Goal: Task Accomplishment & Management: Manage account settings

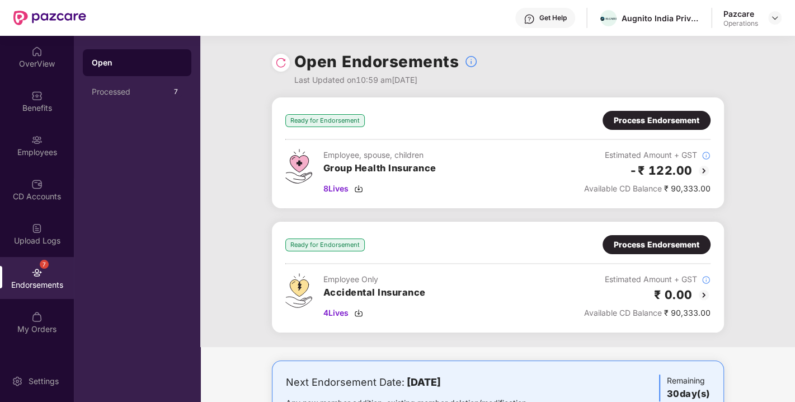
click at [660, 116] on div "Process Endorsement" at bounding box center [657, 120] width 86 height 12
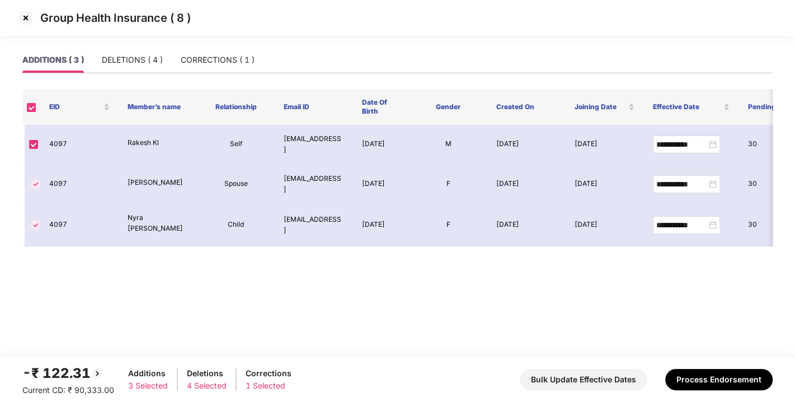
click at [28, 23] on img at bounding box center [26, 18] width 18 height 18
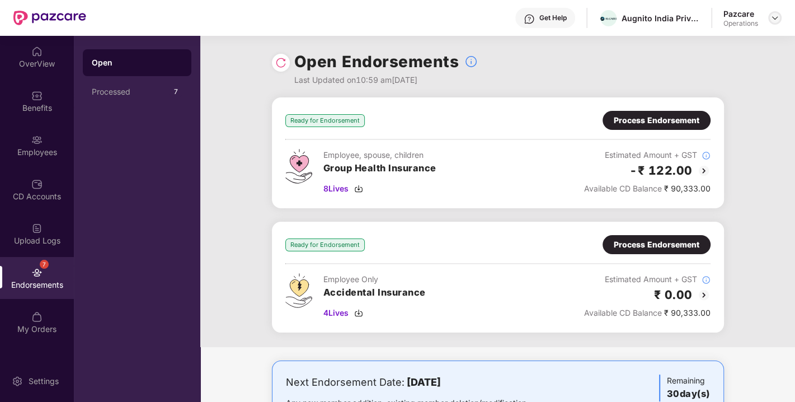
click at [775, 17] on img at bounding box center [774, 17] width 9 height 9
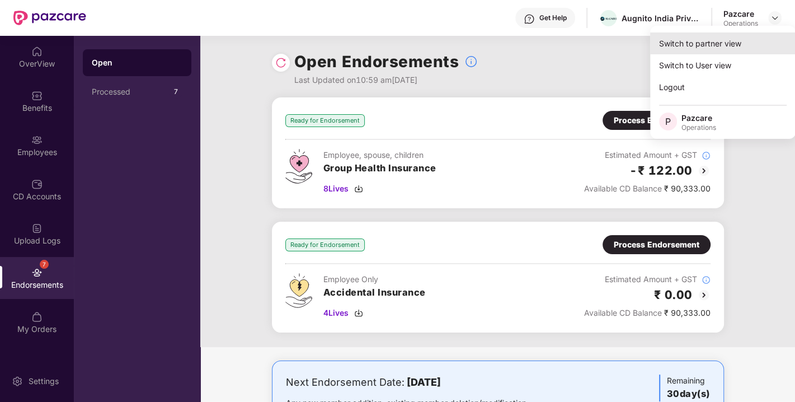
click at [698, 49] on div "Switch to partner view" at bounding box center [722, 43] width 145 height 22
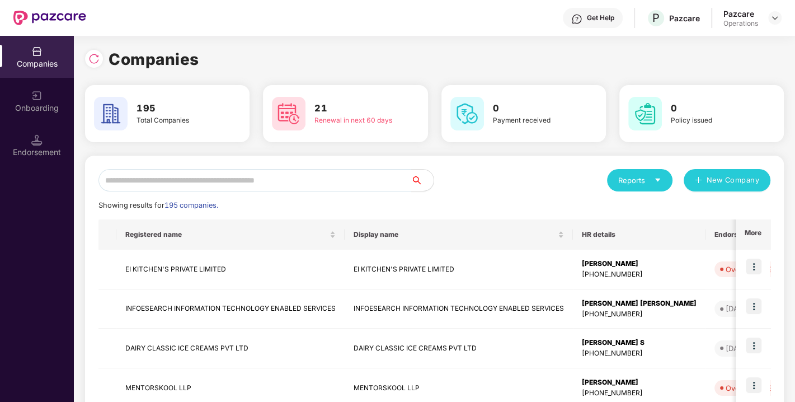
click at [331, 187] on input "text" at bounding box center [254, 180] width 313 height 22
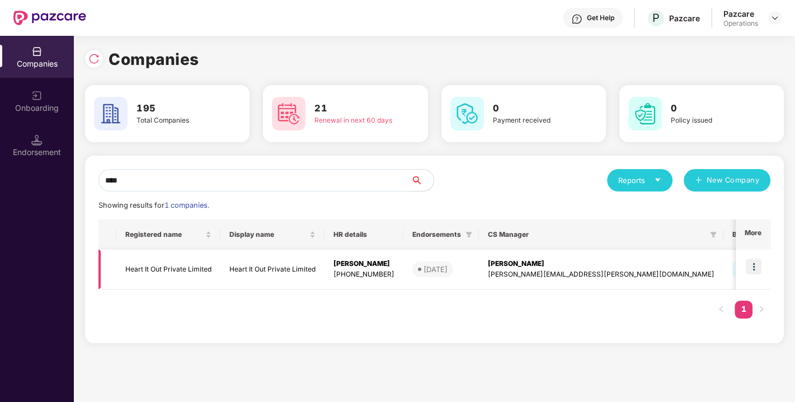
type input "****"
click at [752, 262] on img at bounding box center [754, 266] width 16 height 16
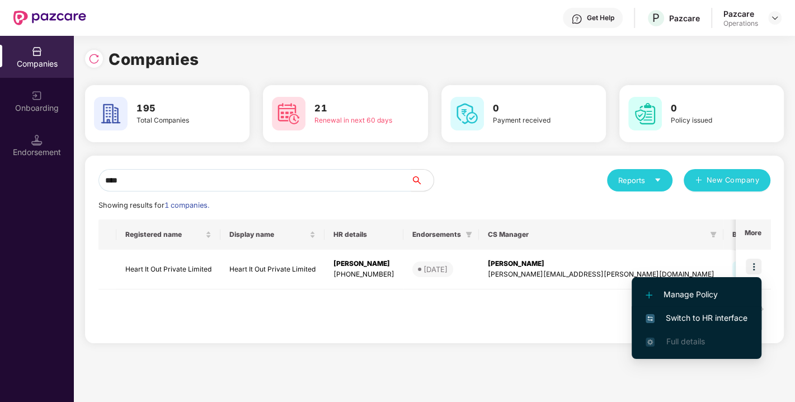
click at [692, 310] on li "Switch to HR interface" at bounding box center [697, 317] width 130 height 23
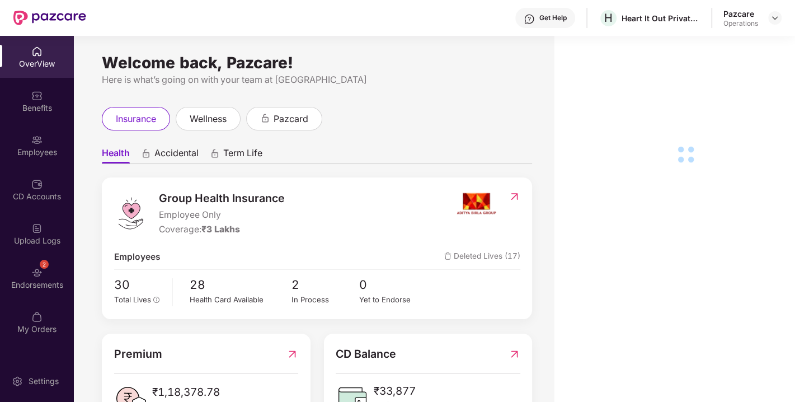
click at [32, 103] on div "Benefits" at bounding box center [37, 107] width 74 height 11
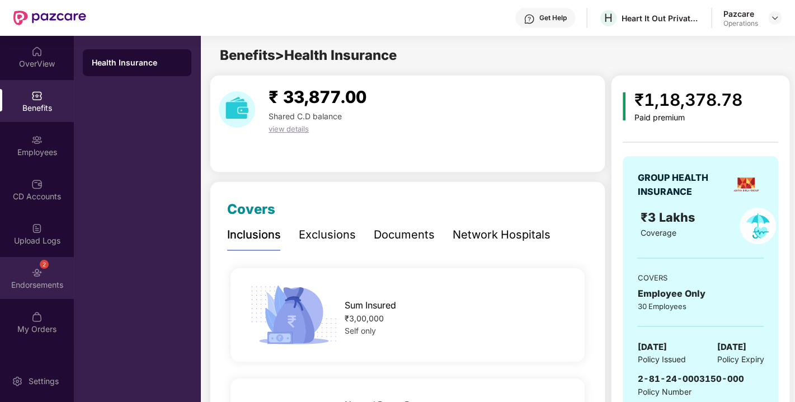
click at [43, 276] on div "2 Endorsements" at bounding box center [37, 278] width 74 height 42
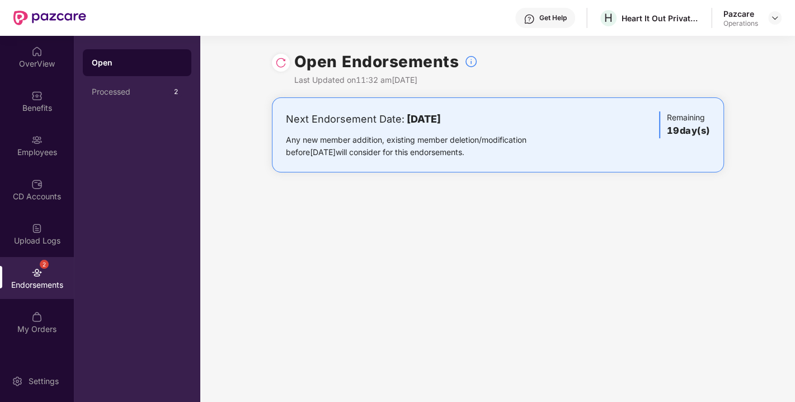
click at [275, 56] on div at bounding box center [281, 63] width 18 height 18
click at [283, 62] on img at bounding box center [280, 62] width 11 height 11
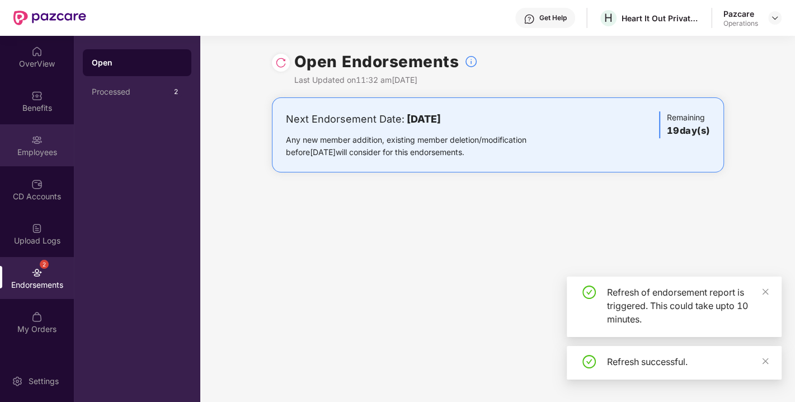
click at [49, 144] on div "Employees" at bounding box center [37, 145] width 74 height 42
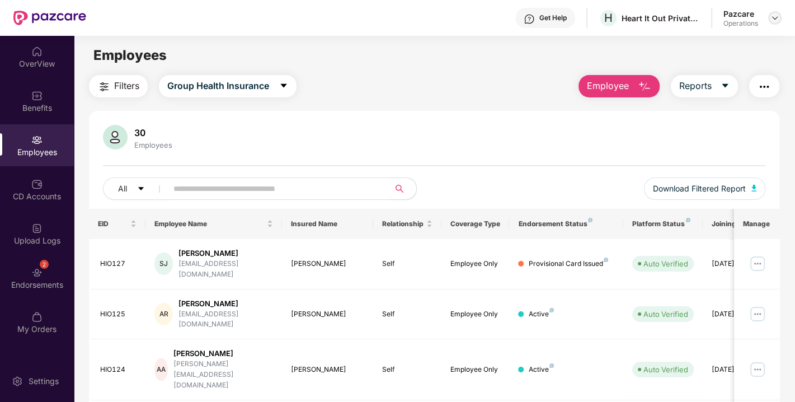
click at [771, 19] on img at bounding box center [774, 17] width 9 height 9
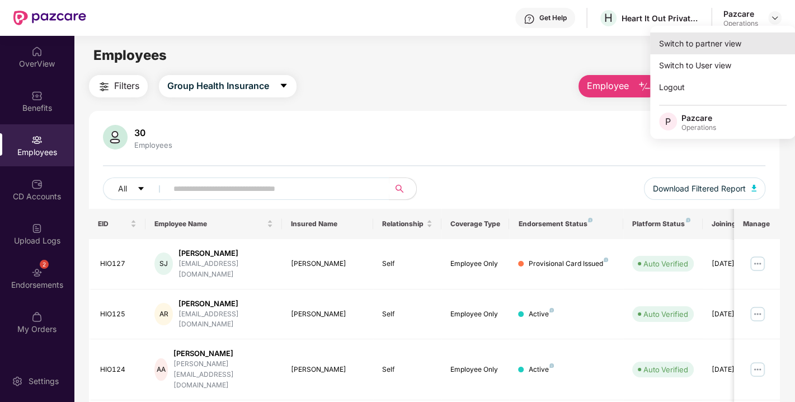
click at [722, 43] on div "Switch to partner view" at bounding box center [722, 43] width 145 height 22
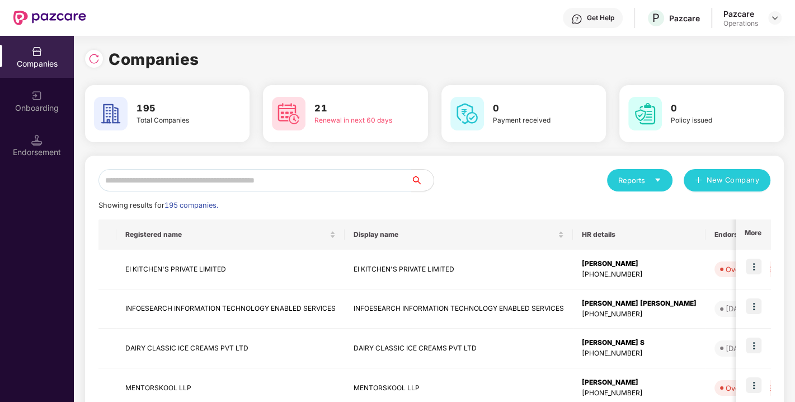
click at [294, 175] on input "text" at bounding box center [254, 180] width 313 height 22
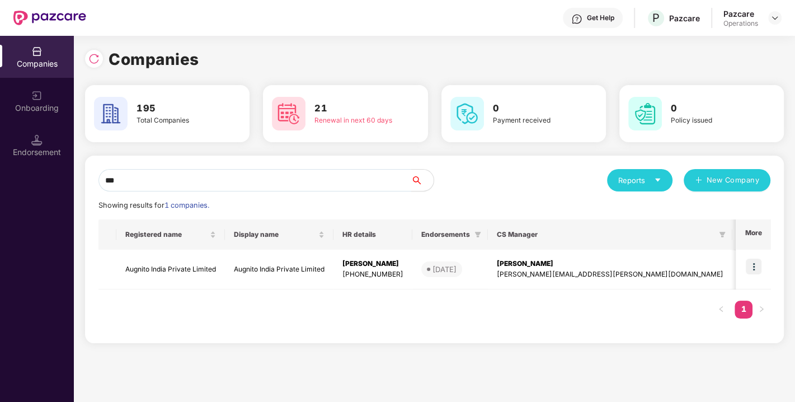
type input "***"
click at [636, 311] on div "Registered name Display name HR details Endorsements CS Manager Benefits Earlie…" at bounding box center [434, 274] width 672 height 110
click at [653, 305] on div "Registered name Display name HR details Endorsements CS Manager Benefits Earlie…" at bounding box center [434, 274] width 672 height 110
click at [757, 265] on img at bounding box center [754, 266] width 16 height 16
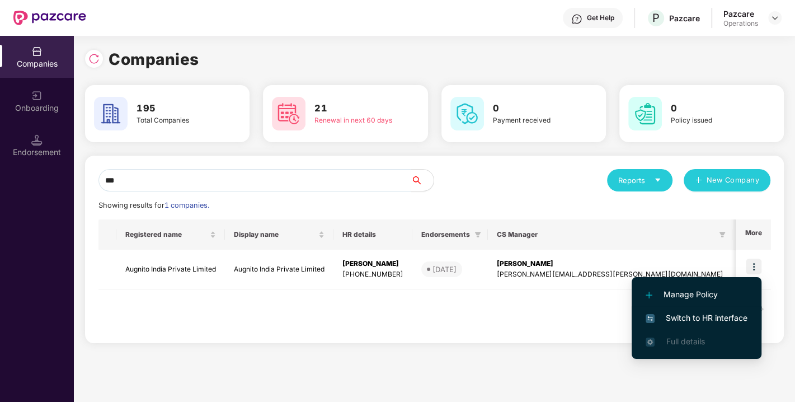
click at [696, 315] on span "Switch to HR interface" at bounding box center [697, 318] width 102 height 12
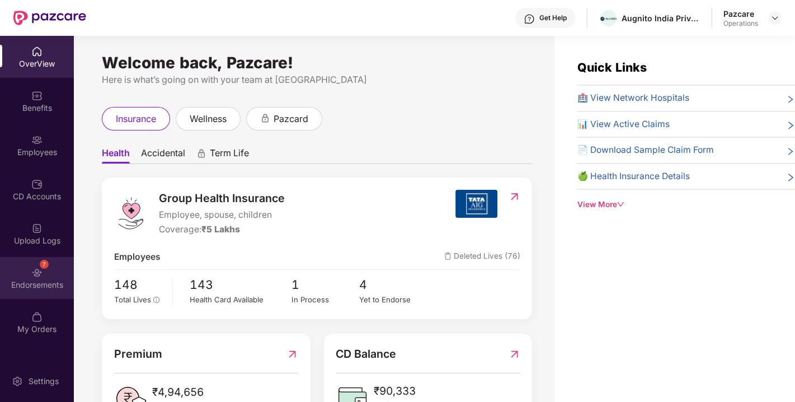
click at [46, 275] on div "7 Endorsements" at bounding box center [37, 278] width 74 height 42
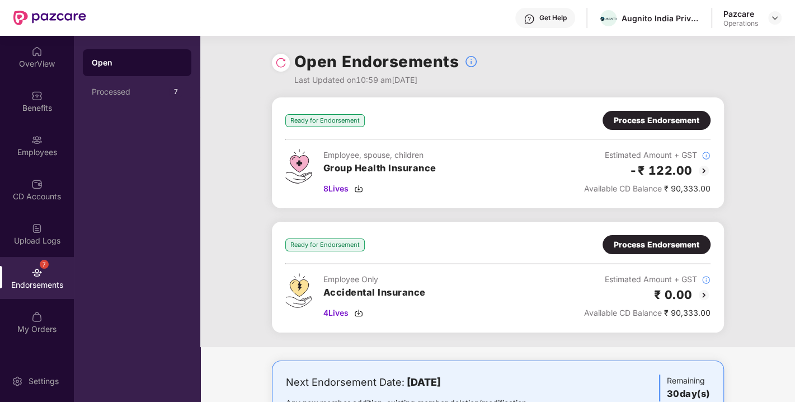
click at [636, 119] on div "Process Endorsement" at bounding box center [657, 120] width 86 height 12
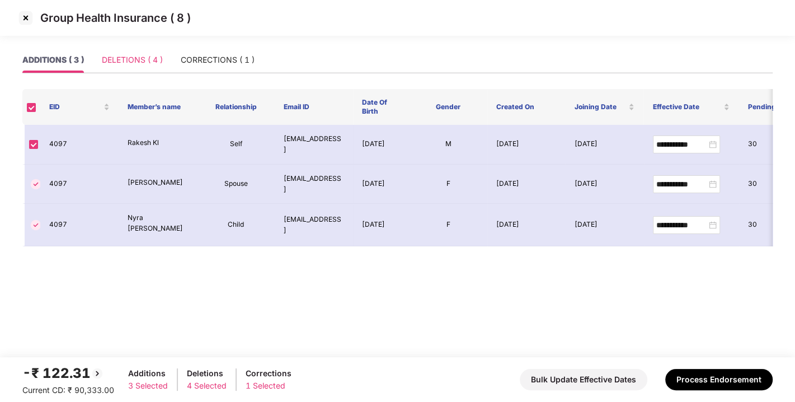
click at [124, 71] on div "DELETIONS ( 4 )" at bounding box center [132, 60] width 61 height 26
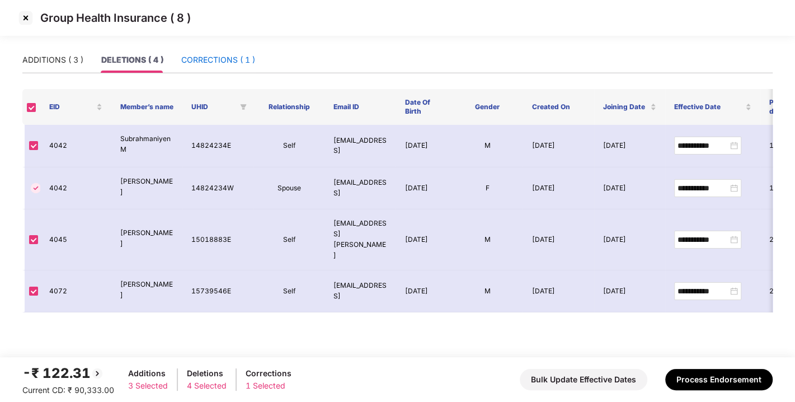
click at [229, 58] on div "CORRECTIONS ( 1 )" at bounding box center [218, 60] width 74 height 12
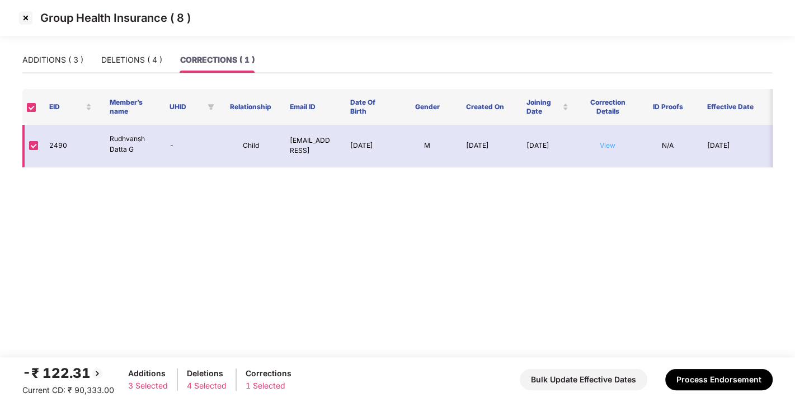
click at [612, 144] on link "View" at bounding box center [608, 145] width 16 height 8
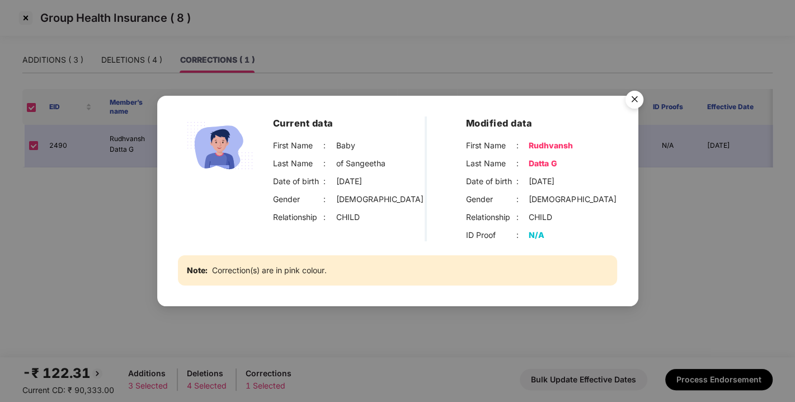
click at [630, 93] on img "Close" at bounding box center [634, 101] width 31 height 31
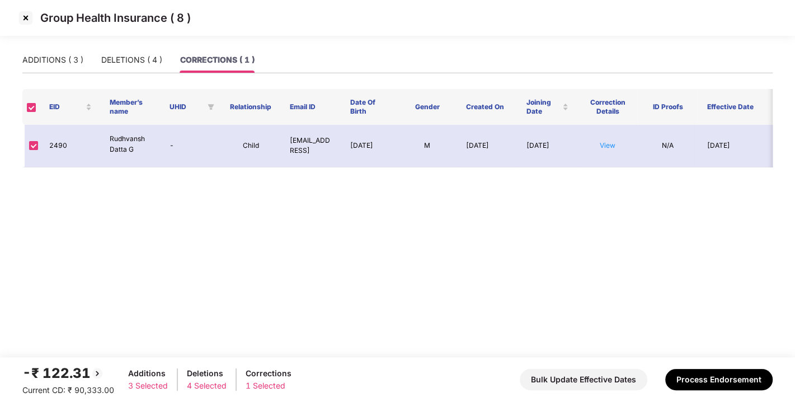
click at [27, 16] on img at bounding box center [26, 18] width 18 height 18
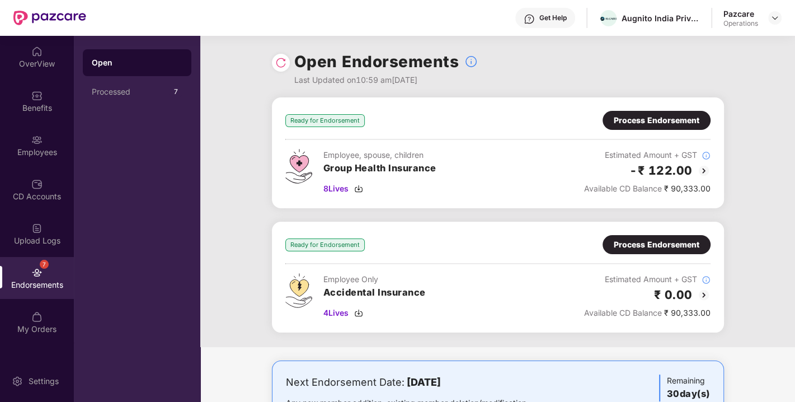
click at [585, 240] on div "Ready for Endorsement Process Endorsement" at bounding box center [497, 244] width 425 height 19
click at [650, 238] on div "Process Endorsement" at bounding box center [657, 244] width 86 height 12
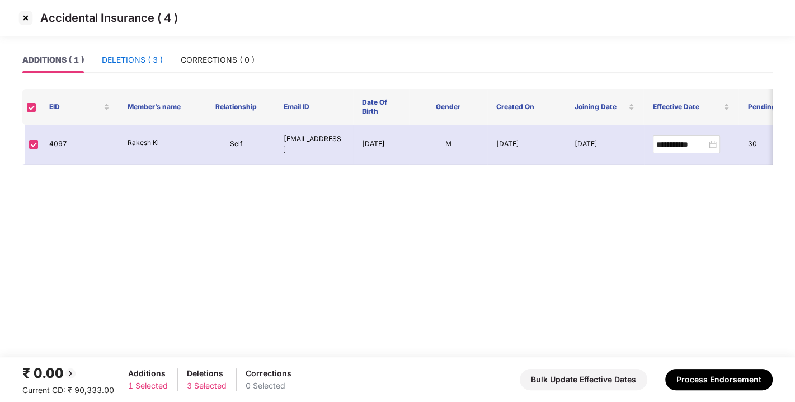
click at [120, 59] on div "DELETIONS ( 3 )" at bounding box center [132, 60] width 61 height 12
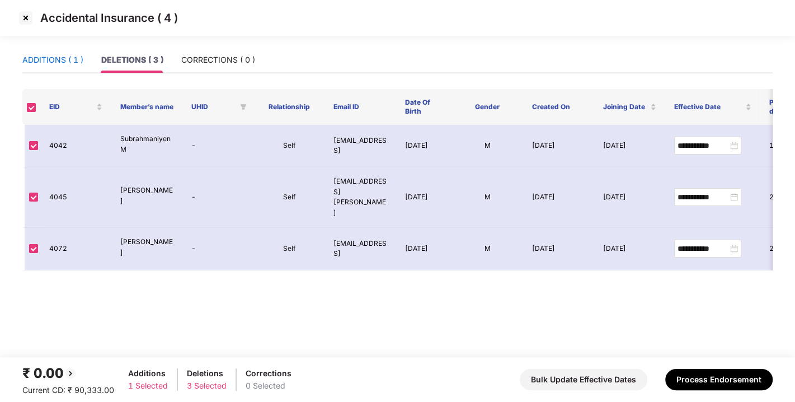
click at [45, 56] on div "ADDITIONS ( 1 )" at bounding box center [52, 60] width 61 height 12
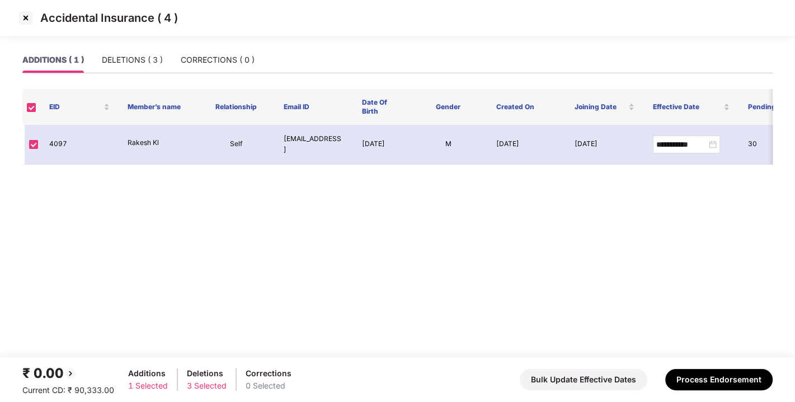
click at [21, 16] on img at bounding box center [26, 18] width 18 height 18
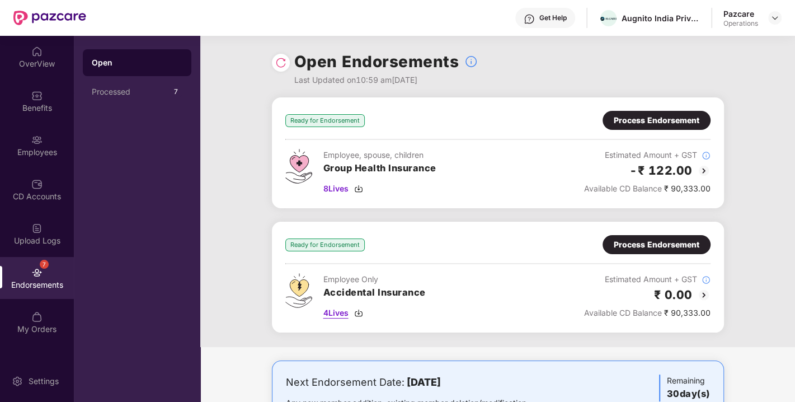
click at [360, 308] on img at bounding box center [358, 312] width 9 height 9
click at [630, 126] on div "Process Endorsement" at bounding box center [657, 120] width 86 height 12
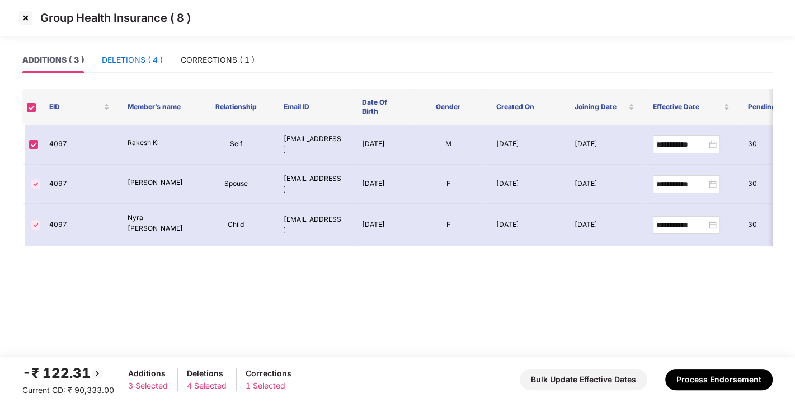
click at [129, 54] on div "DELETIONS ( 4 )" at bounding box center [132, 60] width 61 height 12
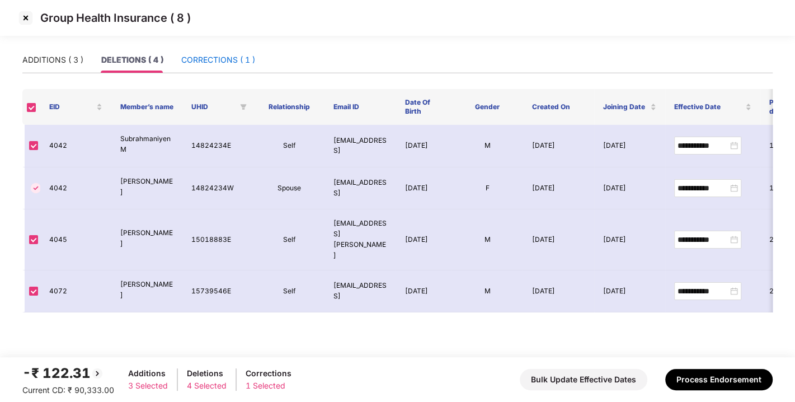
click at [198, 62] on div "CORRECTIONS ( 1 )" at bounding box center [218, 60] width 74 height 12
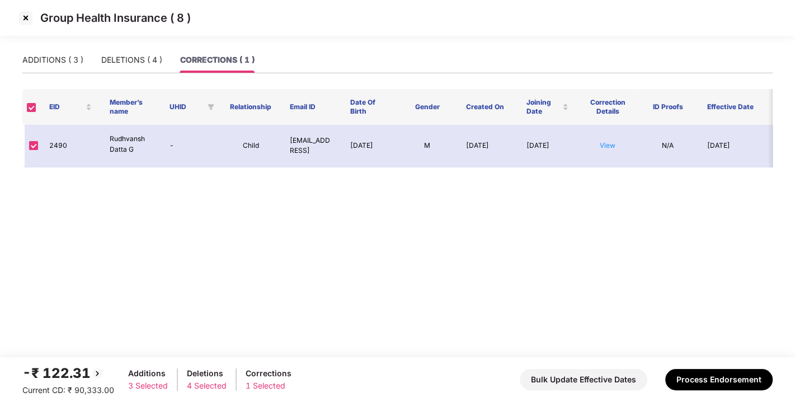
click at [16, 62] on main "ADDITIONS ( 3 ) DELETIONS ( 4 ) CORRECTIONS ( 1 ) EID Member’s name UHID Relati…" at bounding box center [397, 202] width 795 height 310
click at [48, 59] on div "ADDITIONS ( 3 )" at bounding box center [52, 60] width 61 height 12
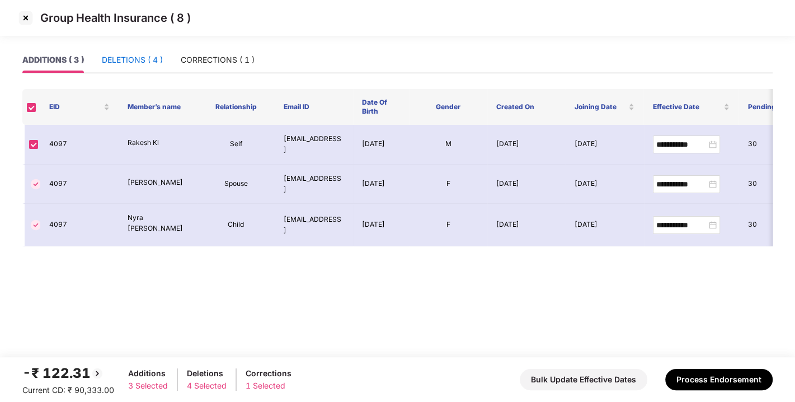
click at [121, 55] on div "DELETIONS ( 4 )" at bounding box center [132, 60] width 61 height 12
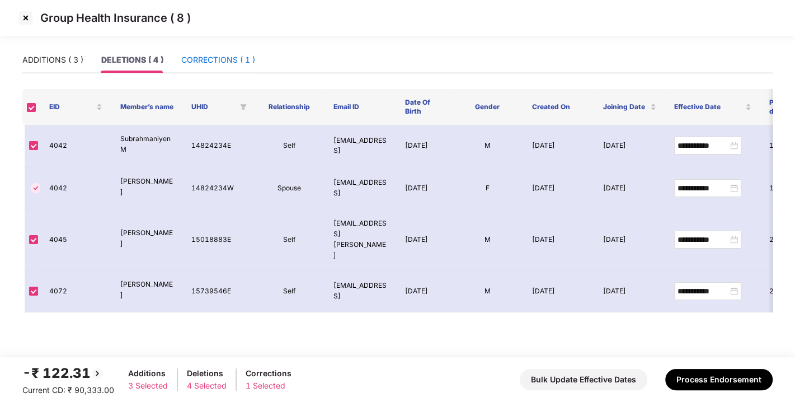
click at [199, 59] on div "CORRECTIONS ( 1 )" at bounding box center [218, 60] width 74 height 12
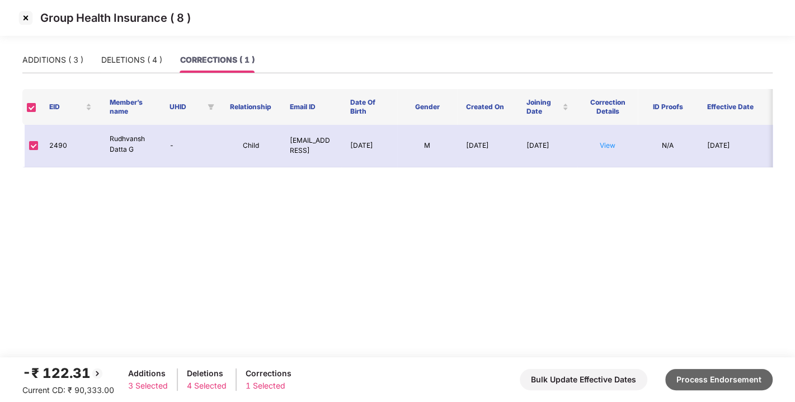
click at [709, 371] on button "Process Endorsement" at bounding box center [718, 379] width 107 height 21
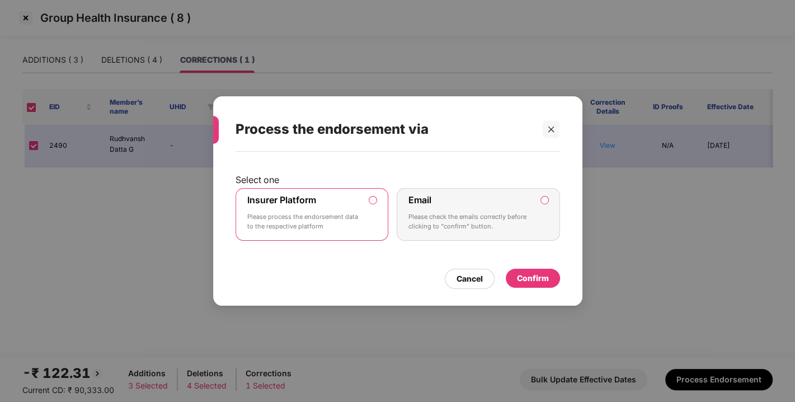
click at [522, 272] on div "Confirm" at bounding box center [533, 278] width 32 height 12
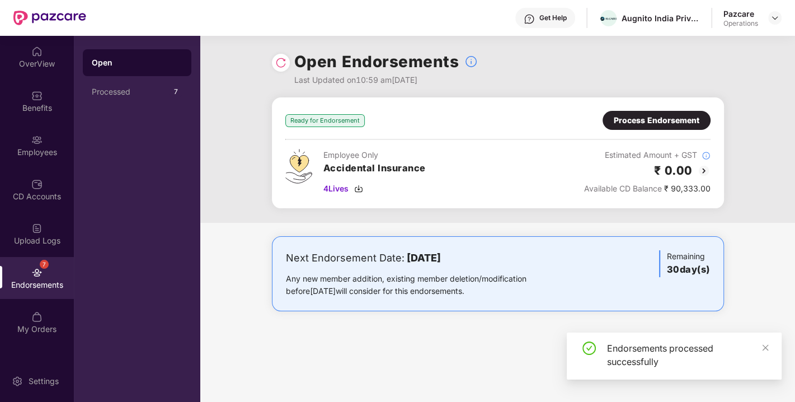
click at [668, 110] on div "Ready for Endorsement Process Endorsement Employee Only Accidental Insurance 4 …" at bounding box center [498, 152] width 452 height 111
click at [628, 133] on div "Ready for Endorsement Process Endorsement Employee Only Accidental Insurance 4 …" at bounding box center [497, 153] width 425 height 84
click at [656, 123] on div "Process Endorsement" at bounding box center [657, 120] width 86 height 12
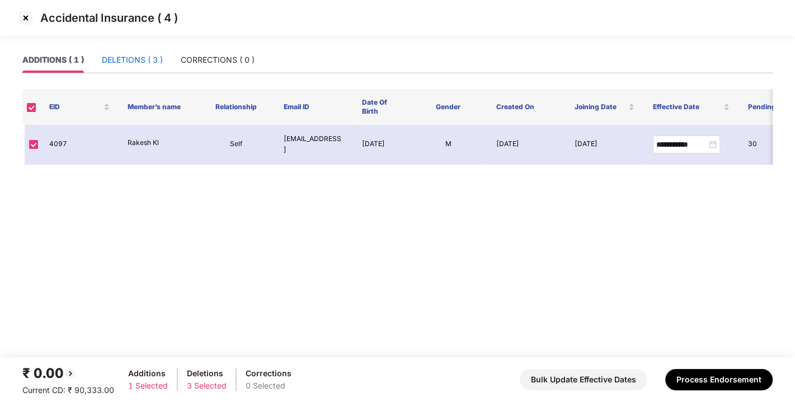
click at [126, 54] on div "DELETIONS ( 3 )" at bounding box center [132, 60] width 61 height 12
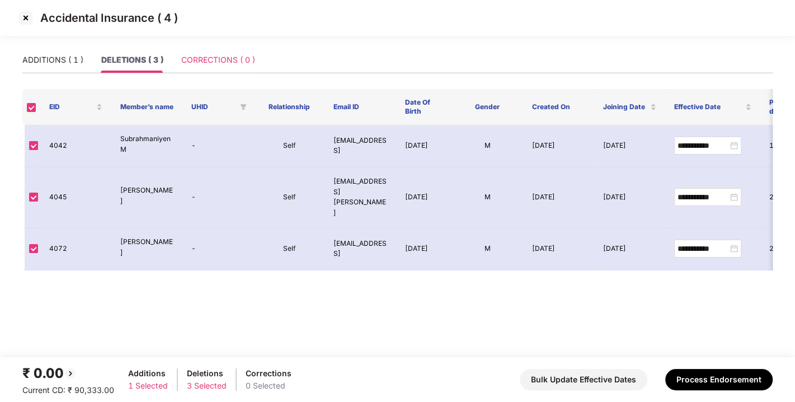
click at [236, 49] on div "CORRECTIONS ( 0 )" at bounding box center [218, 60] width 74 height 26
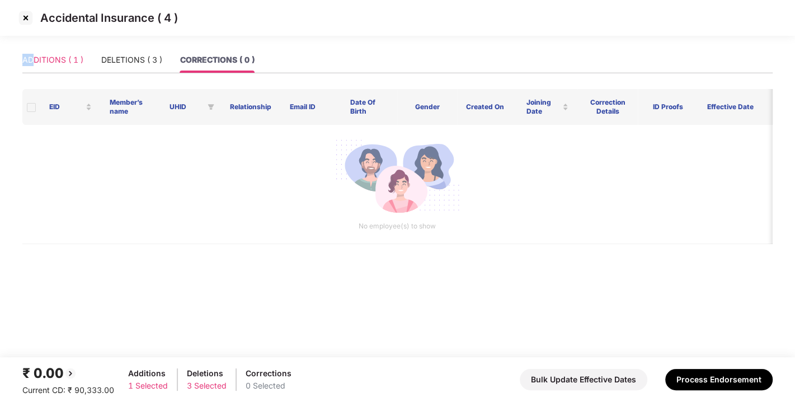
drag, startPoint x: 16, startPoint y: 66, endPoint x: 43, endPoint y: 59, distance: 28.4
click at [43, 59] on main "ADDITIONS ( 1 ) DELETIONS ( 3 ) CORRECTIONS ( 0 ) EID Member’s name UHID Relati…" at bounding box center [397, 202] width 795 height 310
click at [43, 59] on div "ADDITIONS ( 1 )" at bounding box center [52, 60] width 61 height 12
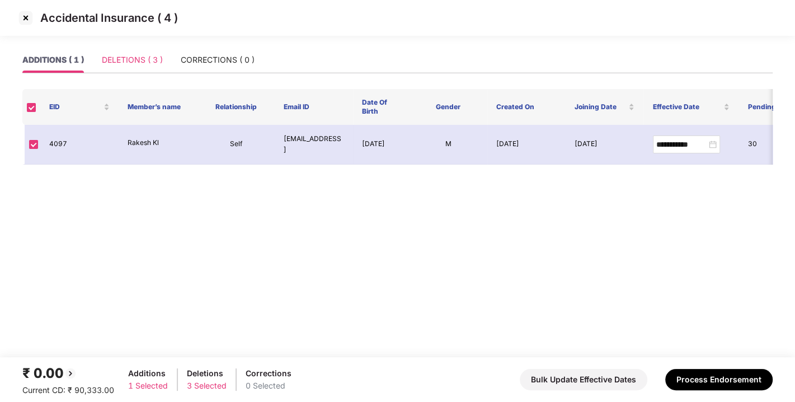
click at [153, 52] on div "DELETIONS ( 3 )" at bounding box center [132, 60] width 61 height 26
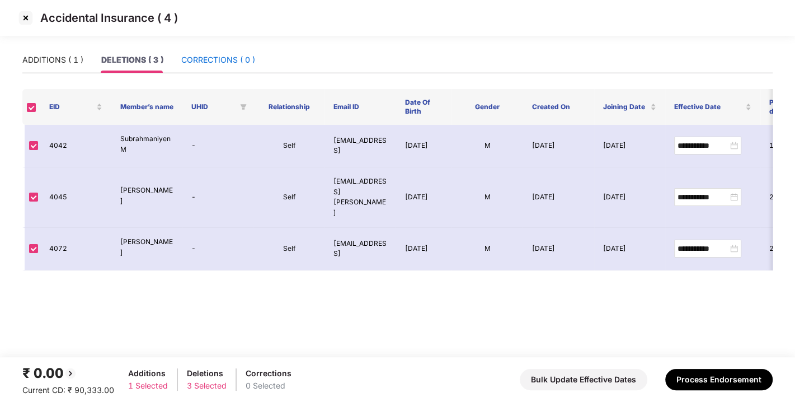
click at [230, 56] on div "CORRECTIONS ( 0 )" at bounding box center [218, 60] width 74 height 12
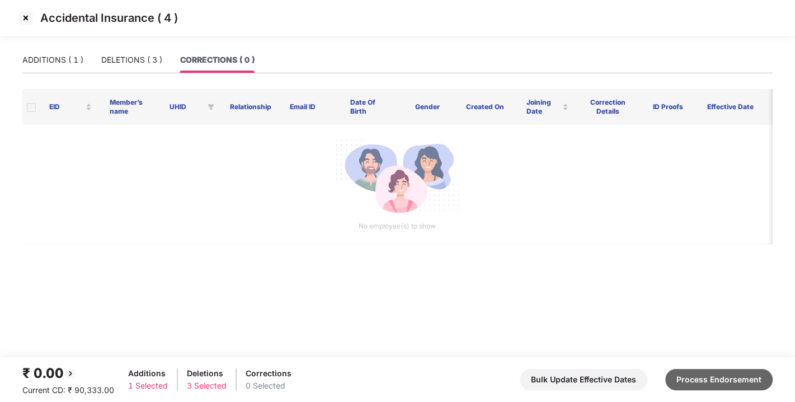
click at [709, 375] on button "Process Endorsement" at bounding box center [718, 379] width 107 height 21
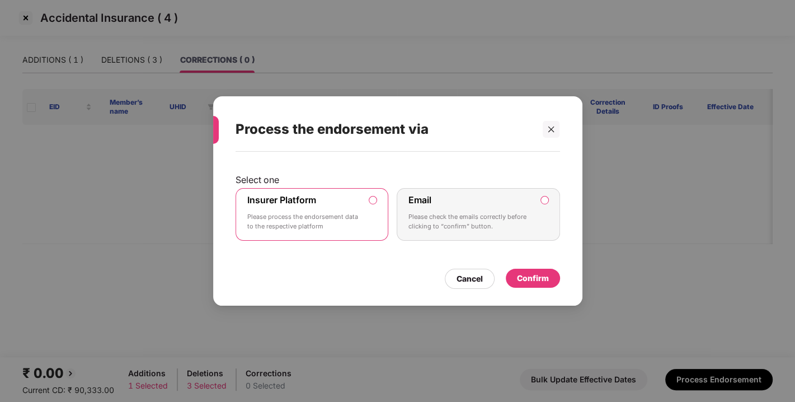
click at [529, 277] on div "Confirm" at bounding box center [533, 278] width 32 height 12
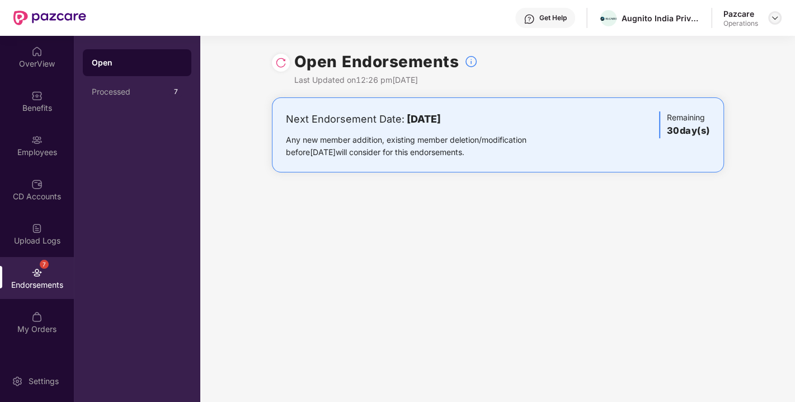
click at [775, 17] on img at bounding box center [774, 17] width 9 height 9
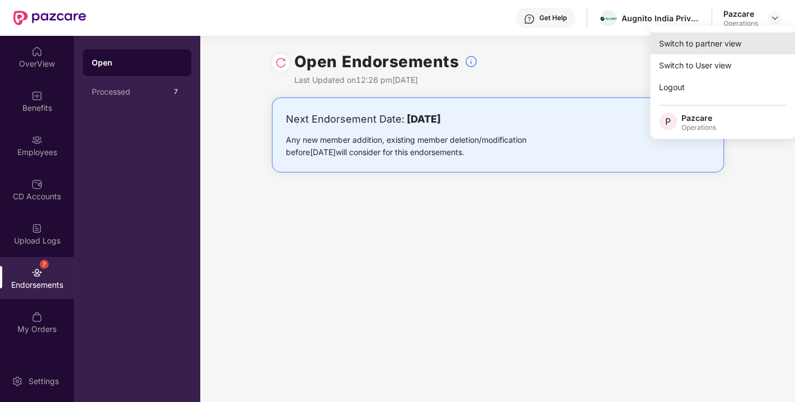
click at [699, 49] on div "Switch to partner view" at bounding box center [722, 43] width 145 height 22
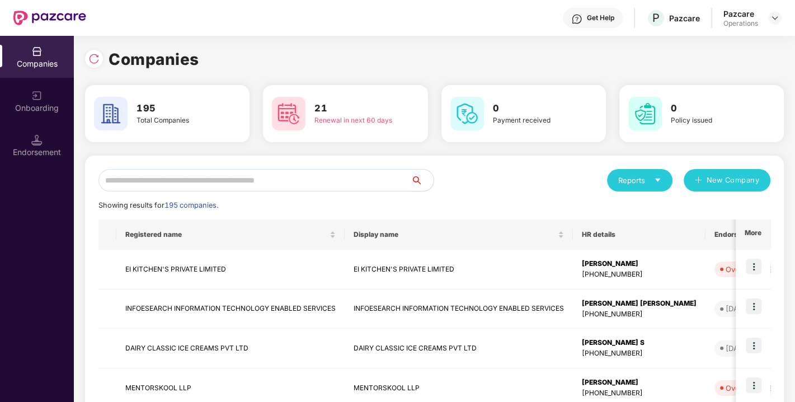
click at [273, 180] on input "text" at bounding box center [254, 180] width 313 height 22
click at [218, 189] on input "text" at bounding box center [254, 180] width 313 height 22
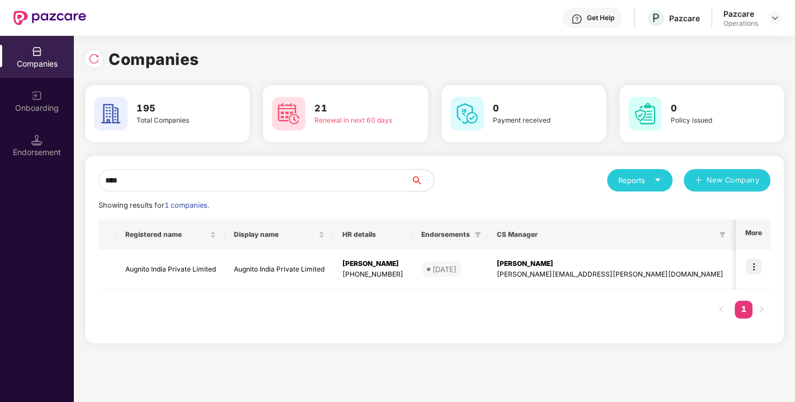
drag, startPoint x: 179, startPoint y: 179, endPoint x: 23, endPoint y: 194, distance: 156.8
click at [23, 194] on div "Companies Onboarding Endorsement Companies 195 Total Companies 21 Renewal in ne…" at bounding box center [397, 219] width 795 height 366
paste input "**********"
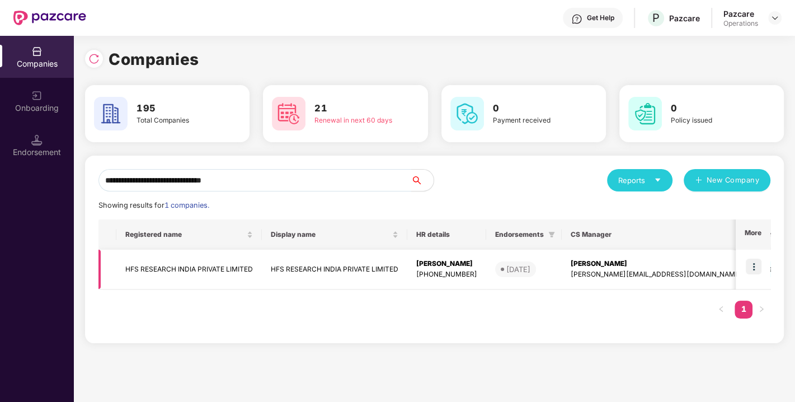
type input "**********"
click at [758, 263] on img at bounding box center [754, 266] width 16 height 16
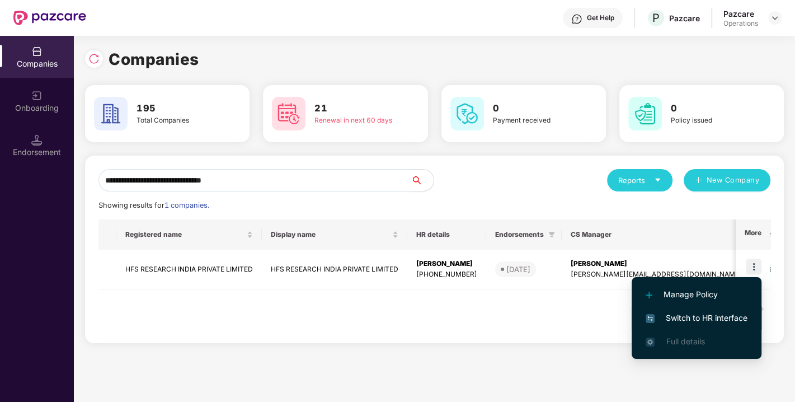
click at [702, 309] on li "Switch to HR interface" at bounding box center [697, 317] width 130 height 23
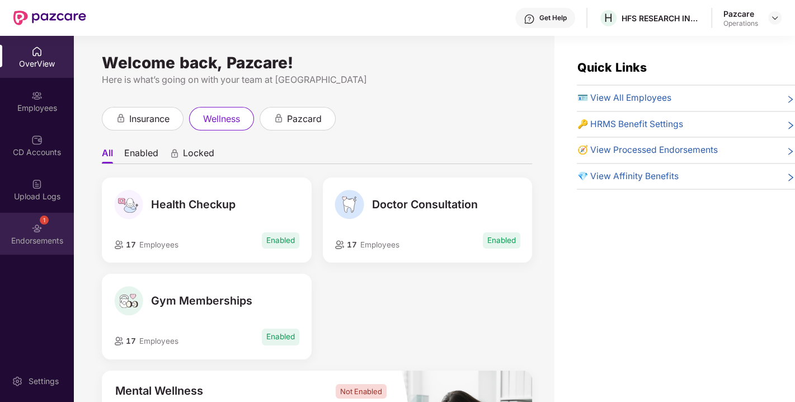
click at [47, 221] on div "1" at bounding box center [44, 219] width 9 height 9
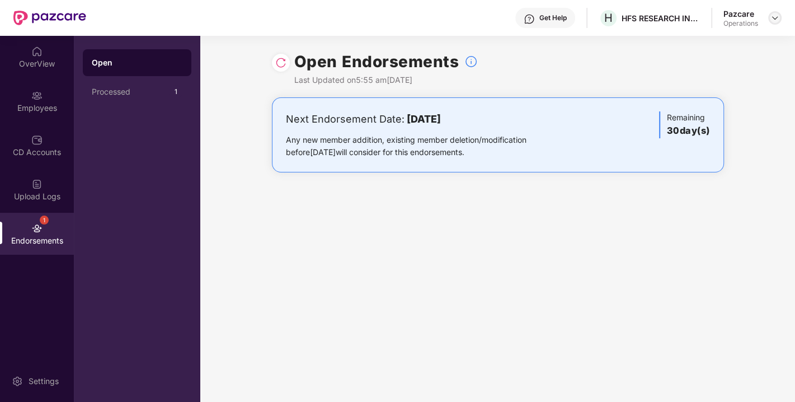
click at [773, 17] on img at bounding box center [774, 17] width 9 height 9
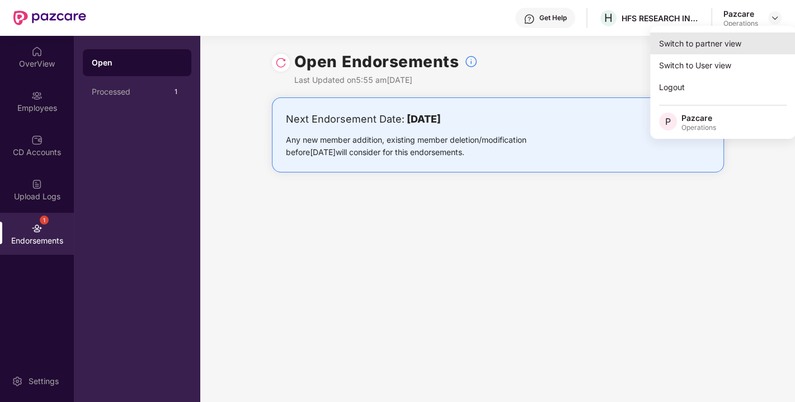
click at [714, 40] on div "Switch to partner view" at bounding box center [722, 43] width 145 height 22
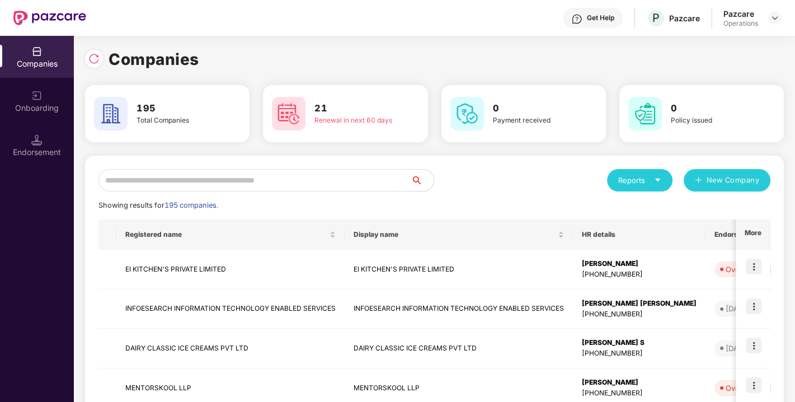
click at [40, 150] on div "Endorsement" at bounding box center [37, 152] width 74 height 11
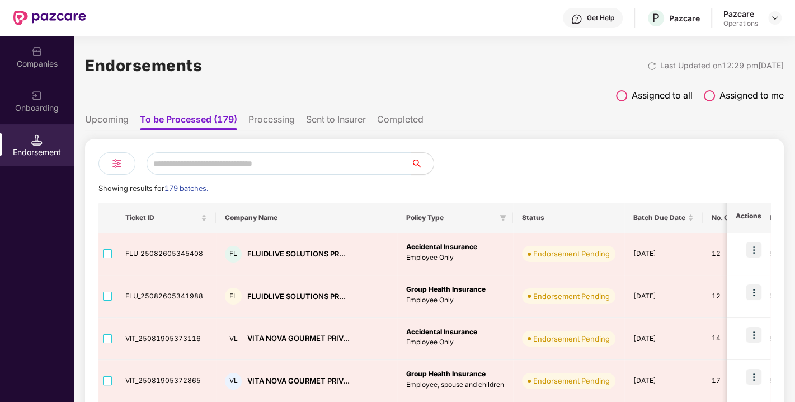
click at [208, 162] on input "text" at bounding box center [279, 163] width 265 height 22
paste input "**********"
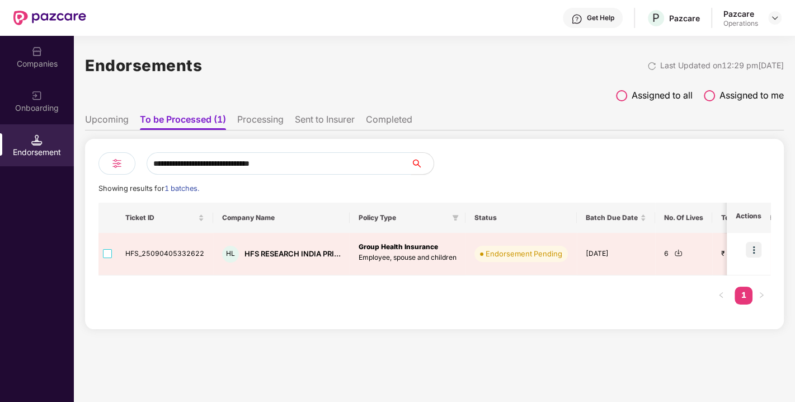
type input "**********"
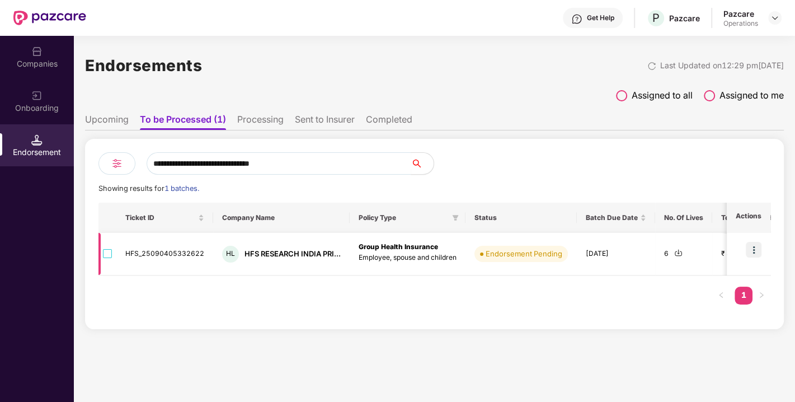
click at [755, 249] on img at bounding box center [754, 250] width 16 height 16
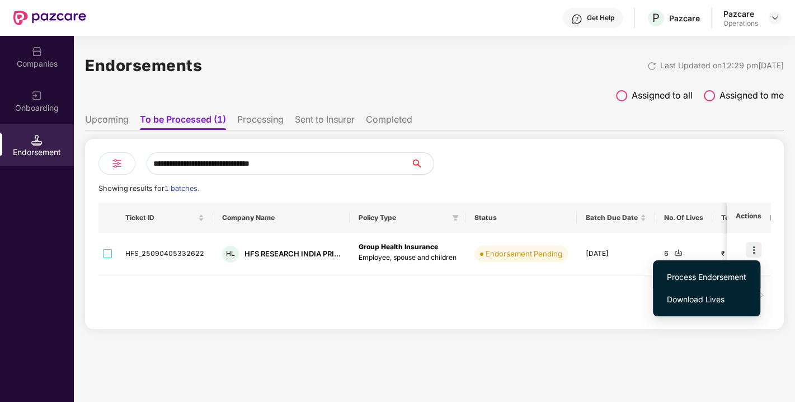
click at [698, 271] on span "Process Endorsement" at bounding box center [706, 277] width 79 height 12
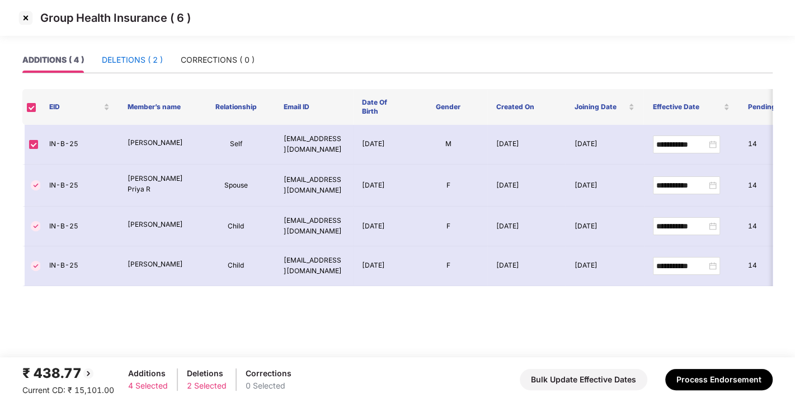
click at [141, 60] on div "DELETIONS ( 2 )" at bounding box center [132, 60] width 61 height 12
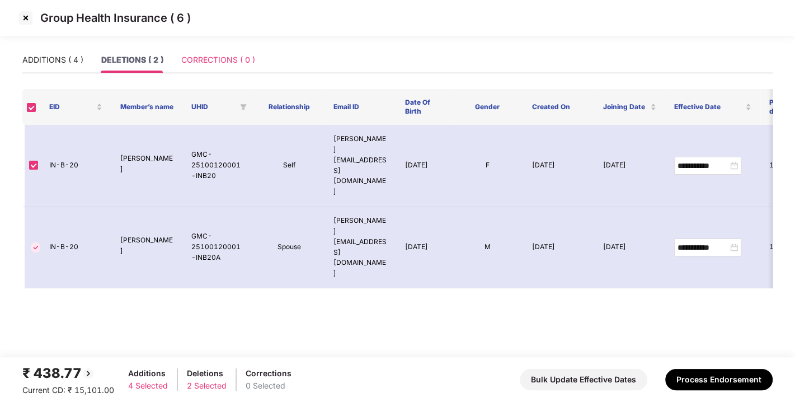
click at [209, 53] on div "CORRECTIONS ( 0 )" at bounding box center [218, 60] width 74 height 26
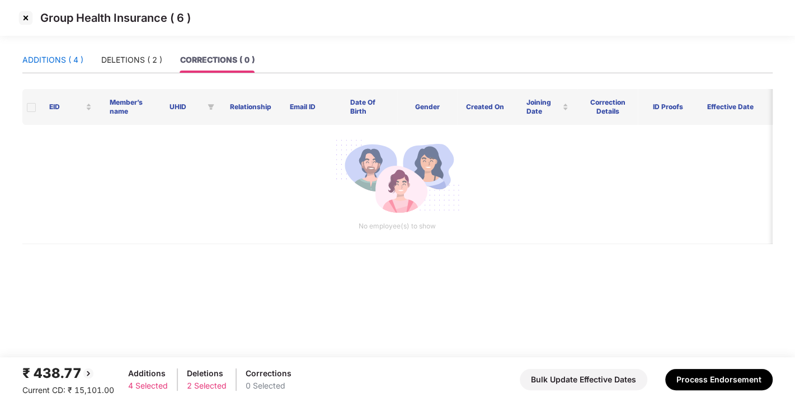
click at [76, 60] on div "ADDITIONS ( 4 )" at bounding box center [52, 60] width 61 height 12
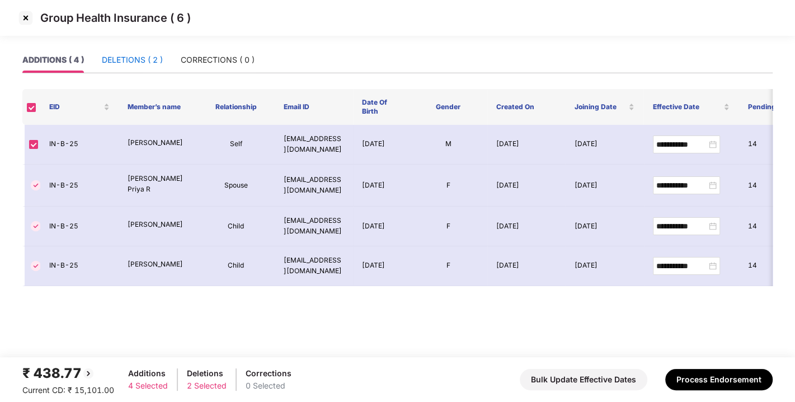
click at [149, 59] on div "DELETIONS ( 2 )" at bounding box center [132, 60] width 61 height 12
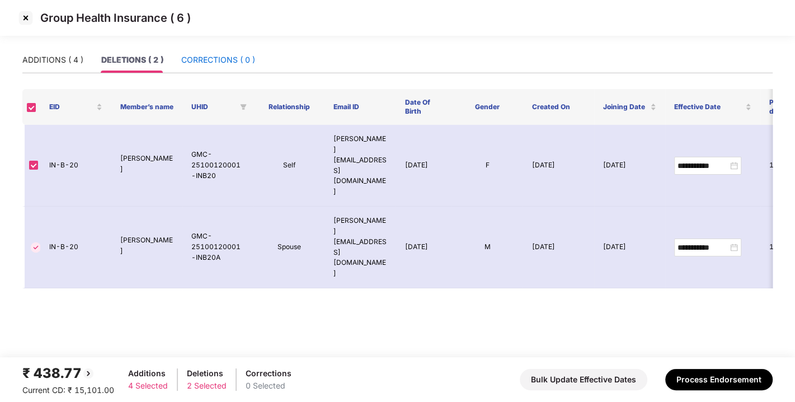
click at [219, 57] on div "CORRECTIONS ( 0 )" at bounding box center [218, 60] width 74 height 12
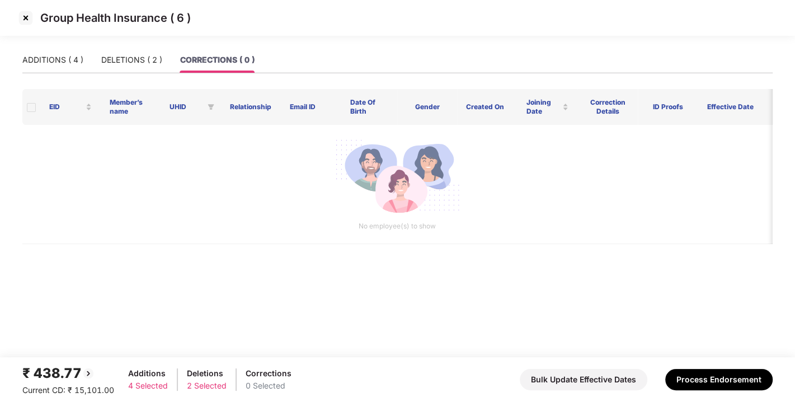
click at [22, 18] on img at bounding box center [26, 18] width 18 height 18
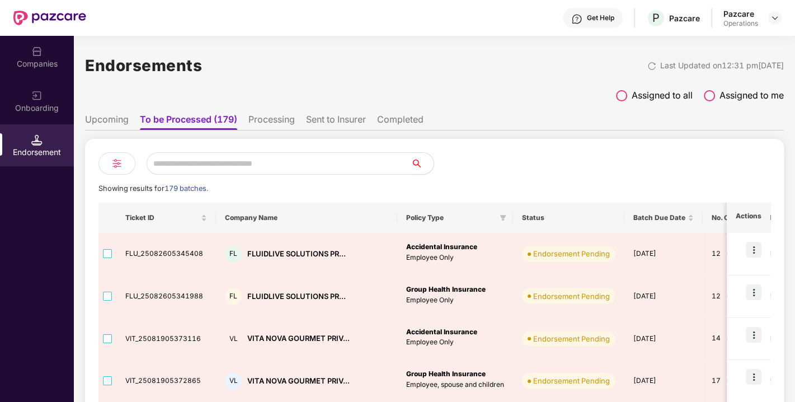
click at [289, 158] on input "text" at bounding box center [279, 163] width 265 height 22
paste input "*"
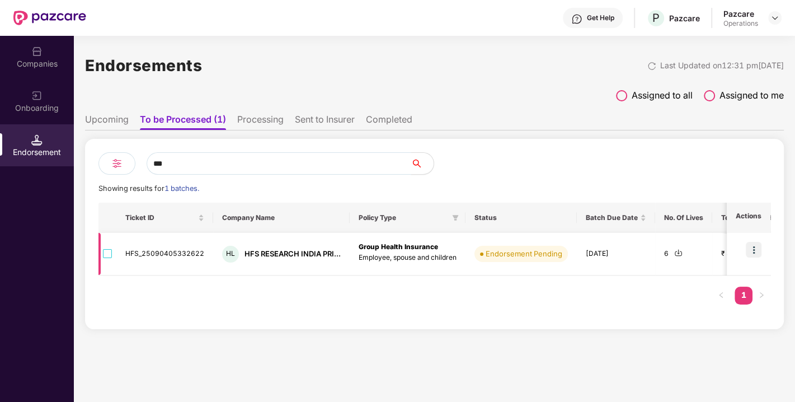
type input "***"
click at [676, 256] on img at bounding box center [678, 252] width 8 height 8
click at [676, 253] on img at bounding box center [678, 252] width 8 height 8
click at [752, 245] on img at bounding box center [754, 250] width 16 height 16
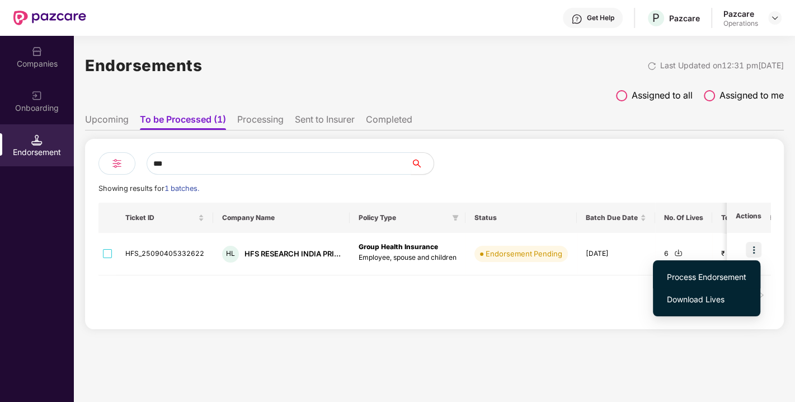
click at [692, 272] on span "Process Endorsement" at bounding box center [706, 277] width 79 height 12
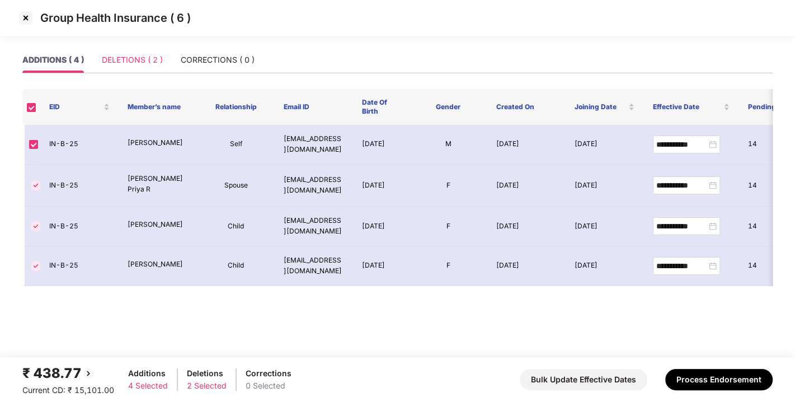
click at [139, 52] on div "DELETIONS ( 2 )" at bounding box center [132, 60] width 61 height 26
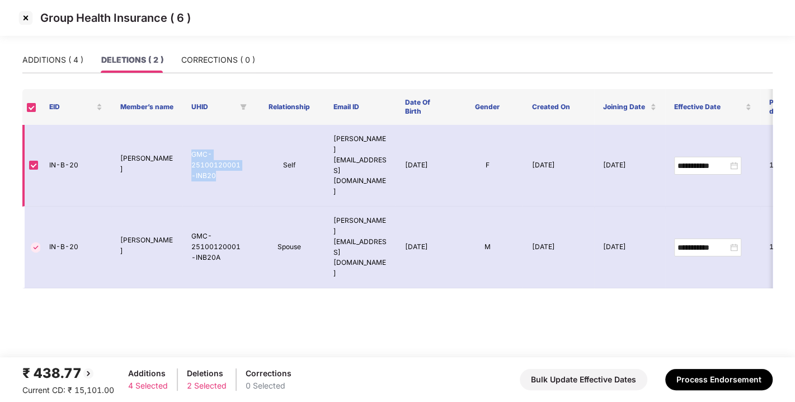
drag, startPoint x: 193, startPoint y: 138, endPoint x: 219, endPoint y: 168, distance: 39.7
click at [219, 168] on td "GMC-25100120001-INB20" at bounding box center [217, 166] width 71 height 82
copy td "GMC-25100120001-INB20"
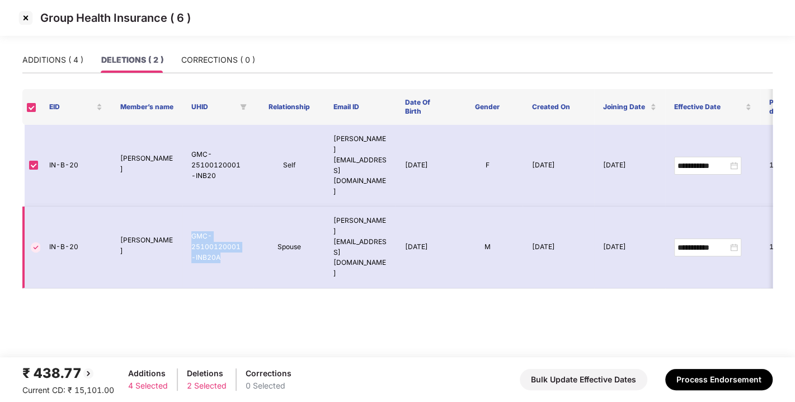
drag, startPoint x: 193, startPoint y: 187, endPoint x: 227, endPoint y: 214, distance: 43.4
click at [227, 214] on td "GMC-25100120001-INB20A" at bounding box center [217, 247] width 71 height 82
copy td "GMC-25100120001-INB20A"
click at [53, 55] on div "ADDITIONS ( 4 )" at bounding box center [52, 60] width 61 height 12
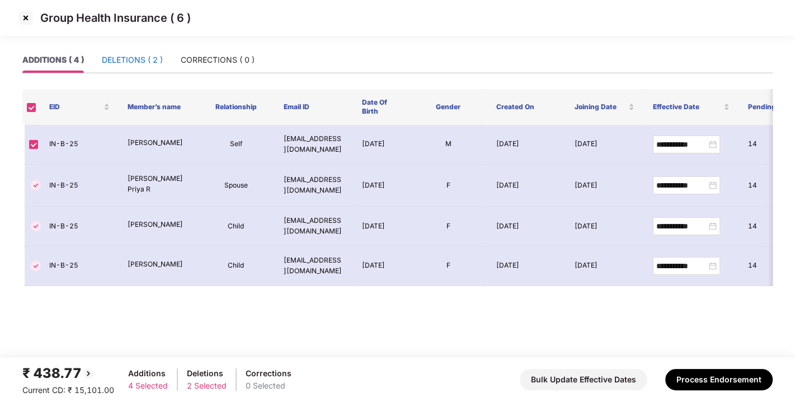
click at [112, 62] on div "DELETIONS ( 2 )" at bounding box center [132, 60] width 61 height 12
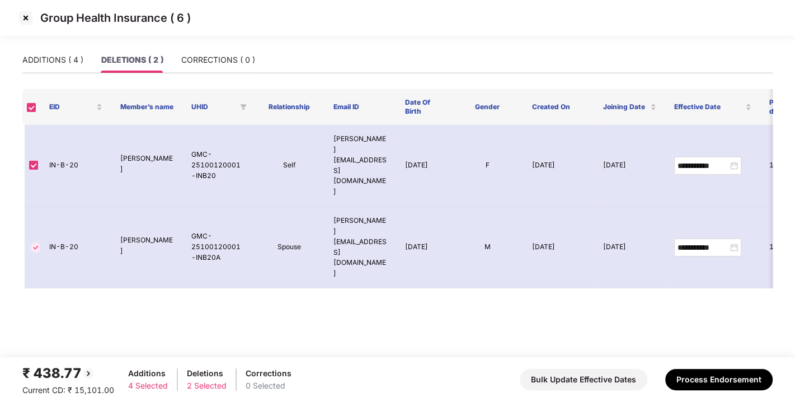
click at [255, 36] on div "Group Health Insurance ( 6 )" at bounding box center [397, 23] width 795 height 47
click at [208, 64] on div "CORRECTIONS ( 0 )" at bounding box center [218, 60] width 74 height 12
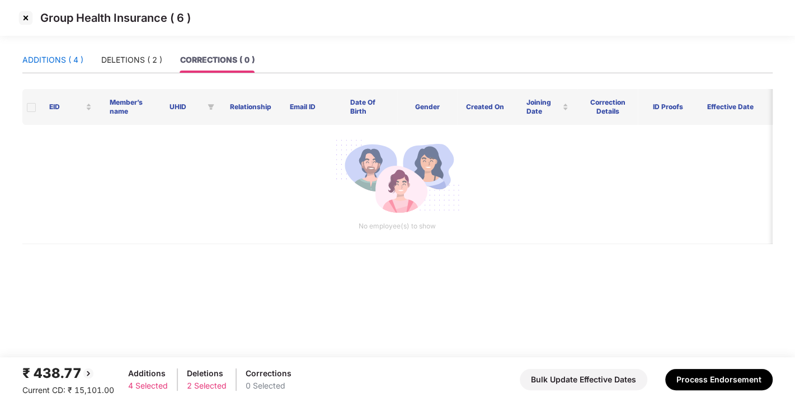
click at [51, 61] on div "ADDITIONS ( 4 )" at bounding box center [52, 60] width 61 height 12
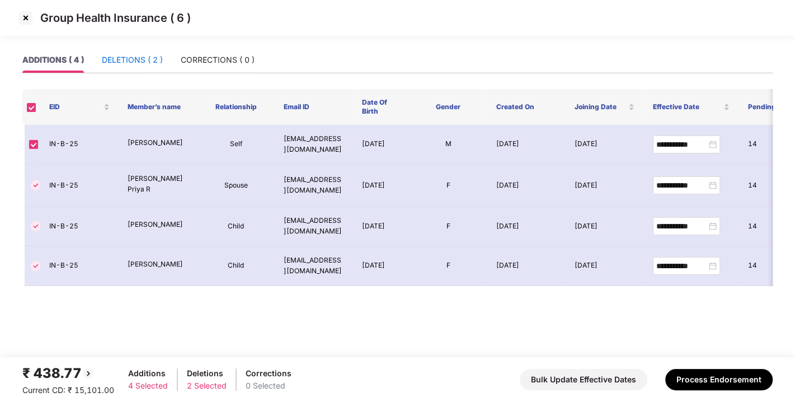
click at [120, 59] on div "DELETIONS ( 2 )" at bounding box center [132, 60] width 61 height 12
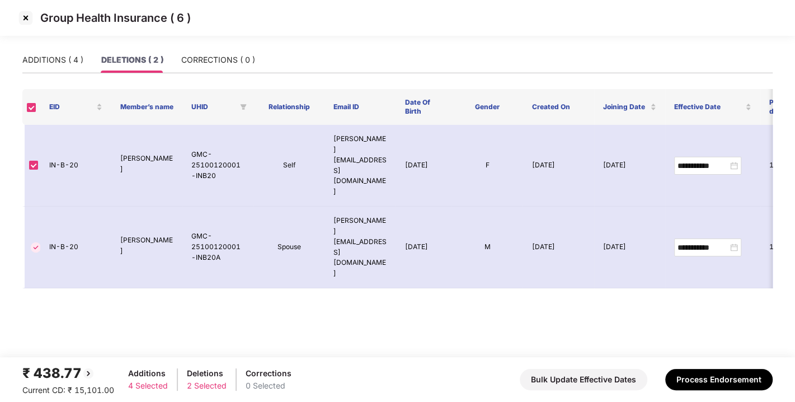
click at [202, 41] on div "Group Health Insurance ( 6 )" at bounding box center [397, 23] width 795 height 47
click at [236, 67] on div "CORRECTIONS ( 0 )" at bounding box center [218, 60] width 74 height 26
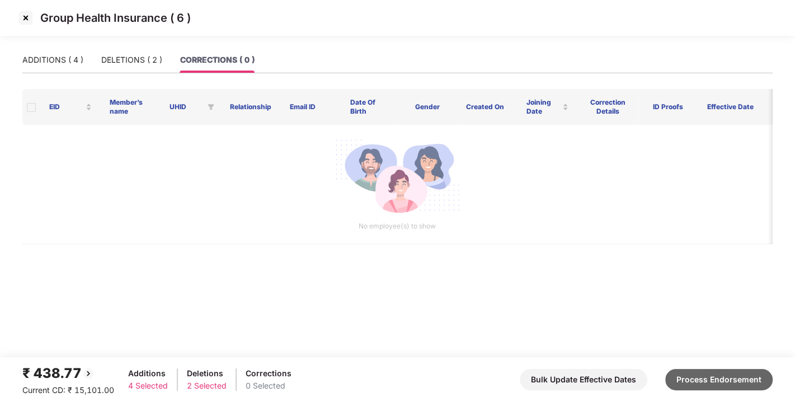
click at [708, 369] on button "Process Endorsement" at bounding box center [718, 379] width 107 height 21
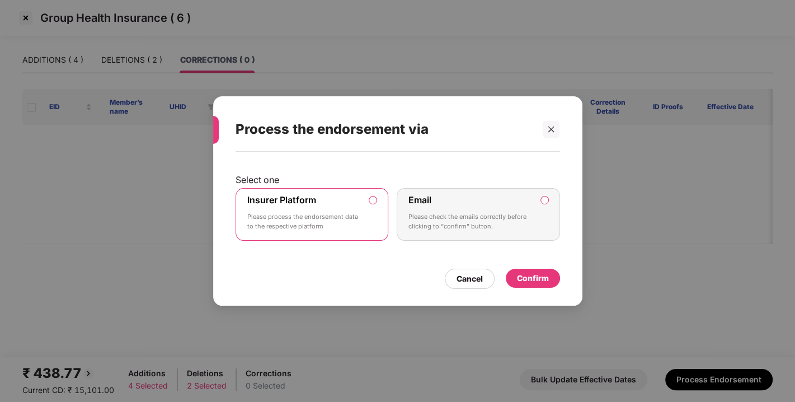
click at [545, 267] on div "Cancel Confirm" at bounding box center [398, 276] width 324 height 26
click at [545, 274] on div "Confirm" at bounding box center [533, 278] width 32 height 12
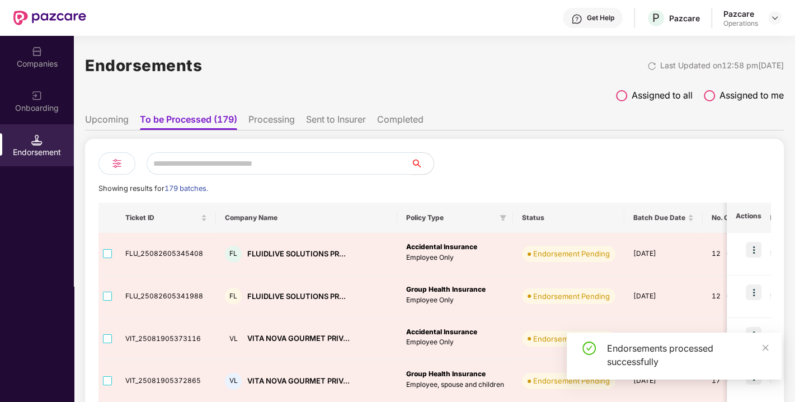
click at [168, 158] on input "text" at bounding box center [279, 163] width 265 height 22
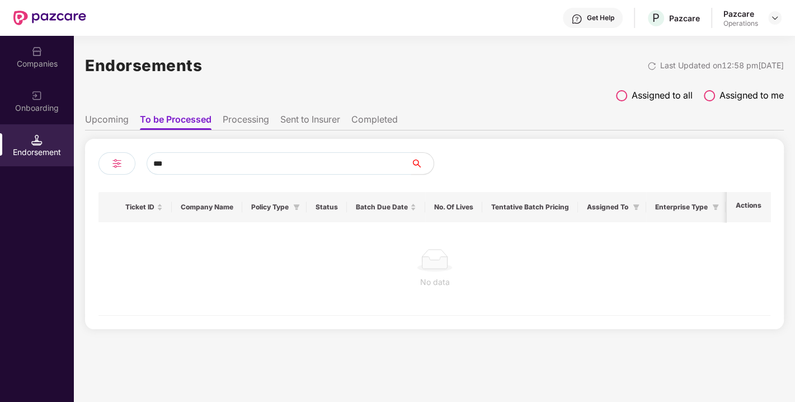
type input "***"
click at [252, 116] on li "Processing" at bounding box center [246, 122] width 46 height 16
click at [311, 113] on ul "Upcoming To be Processed Processing Sent to Insurer Completed" at bounding box center [434, 119] width 699 height 22
click at [309, 120] on li "Sent to Insurer" at bounding box center [310, 122] width 60 height 16
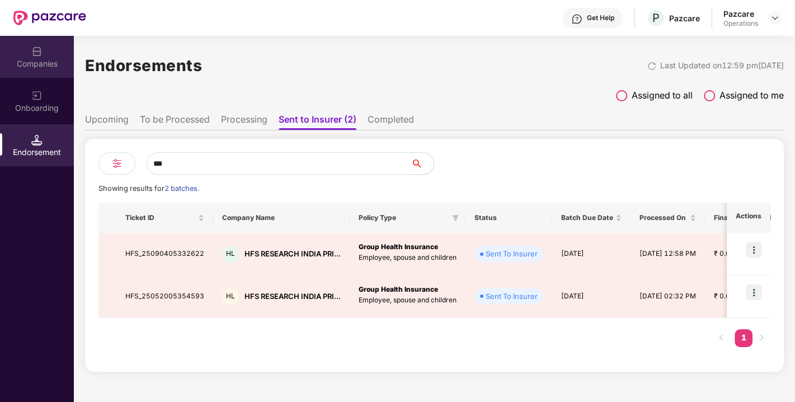
click at [45, 56] on div "Companies" at bounding box center [37, 57] width 74 height 42
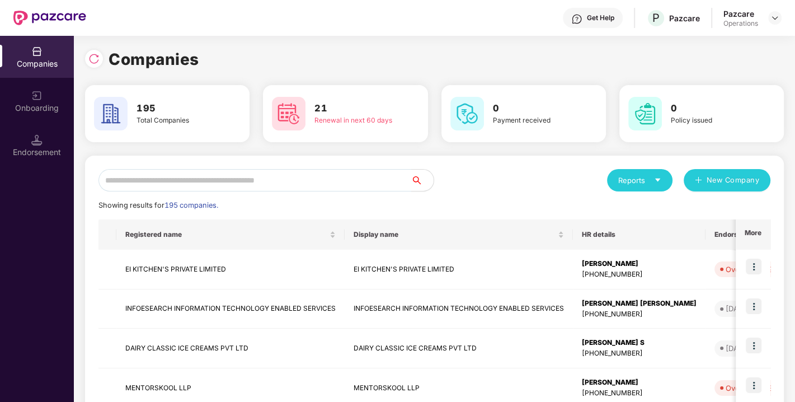
click at [205, 180] on input "text" at bounding box center [254, 180] width 313 height 22
paste input "**********"
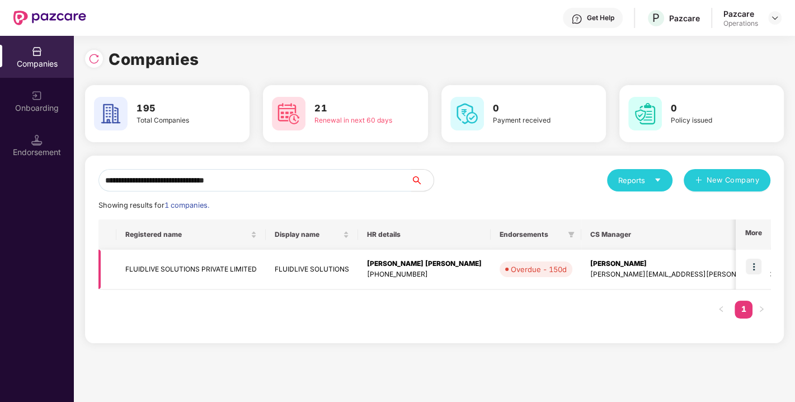
type input "**********"
click at [754, 266] on img at bounding box center [754, 266] width 16 height 16
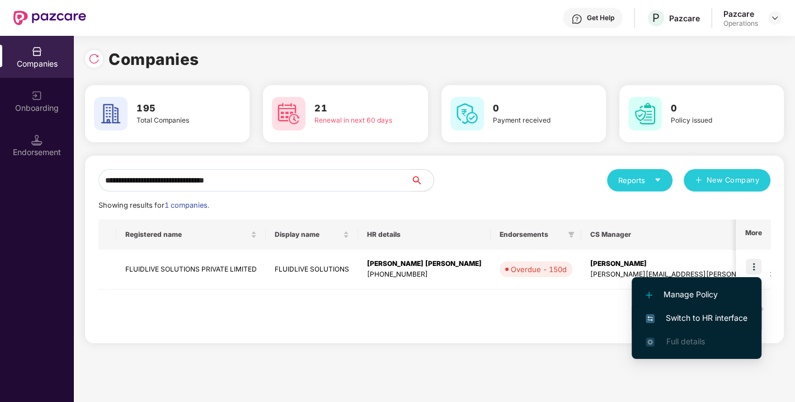
click at [699, 312] on span "Switch to HR interface" at bounding box center [697, 318] width 102 height 12
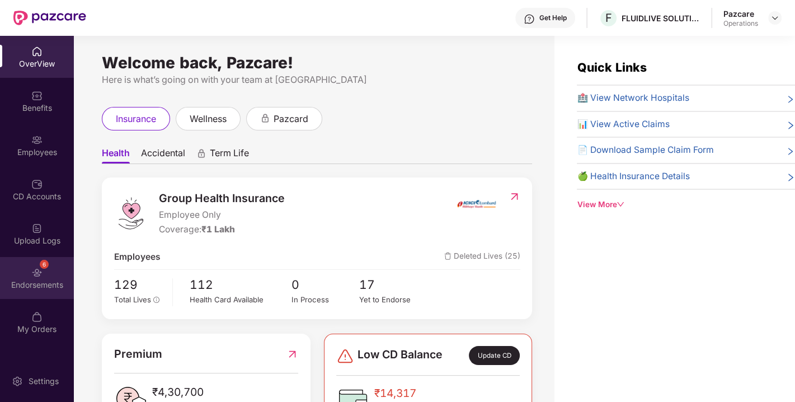
click at [49, 284] on div "Endorsements" at bounding box center [37, 284] width 74 height 11
